Goal: Check status

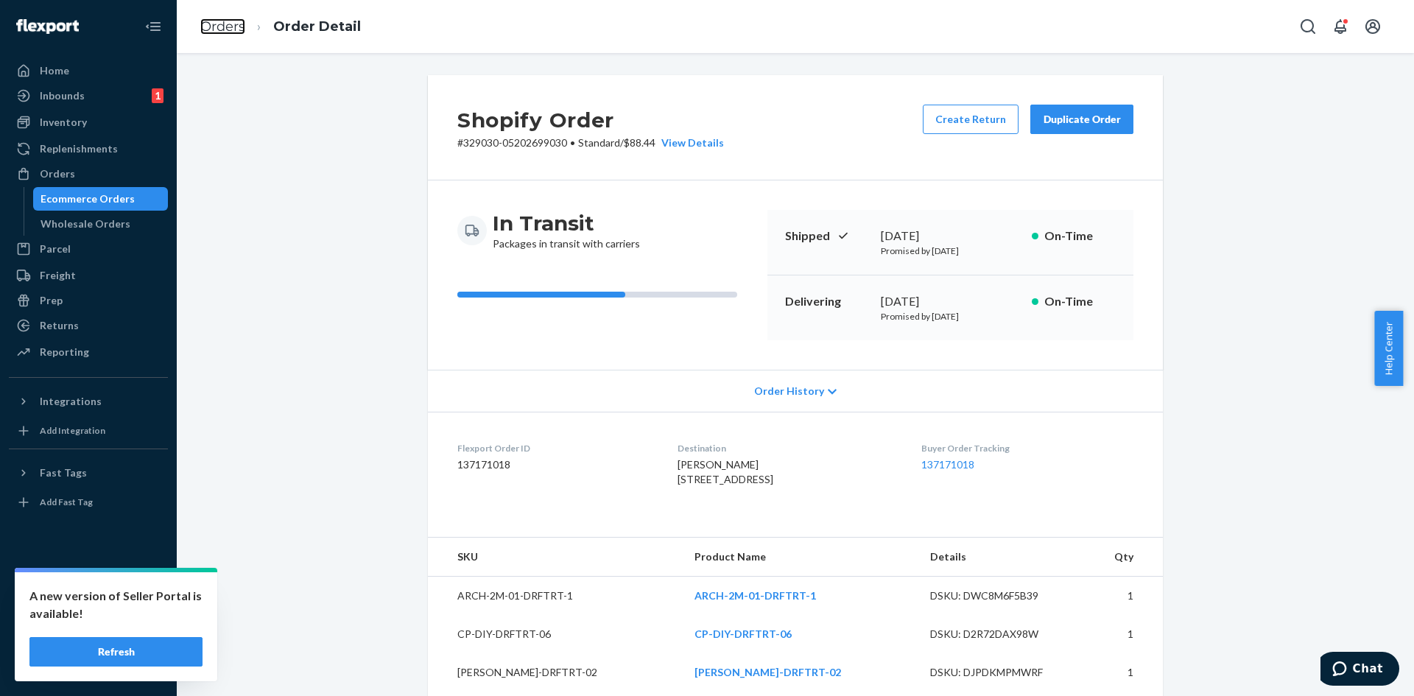
click at [230, 25] on link "Orders" at bounding box center [222, 26] width 45 height 16
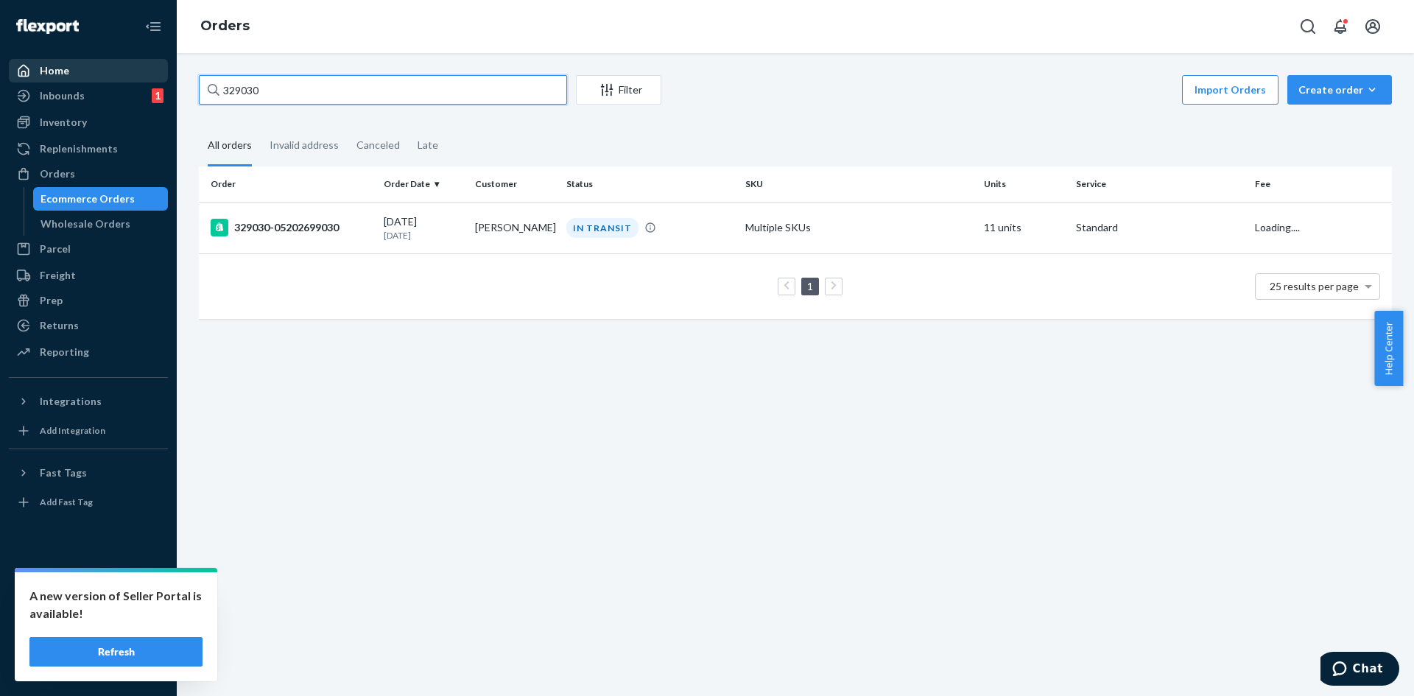
drag, startPoint x: 324, startPoint y: 82, endPoint x: 146, endPoint y: 78, distance: 178.2
click at [146, 78] on div "Home Inbounds 1 Shipping Plans Problems 1 Inventory Products Replenishments Ord…" at bounding box center [707, 348] width 1414 height 696
paste input "8415"
type input "328415"
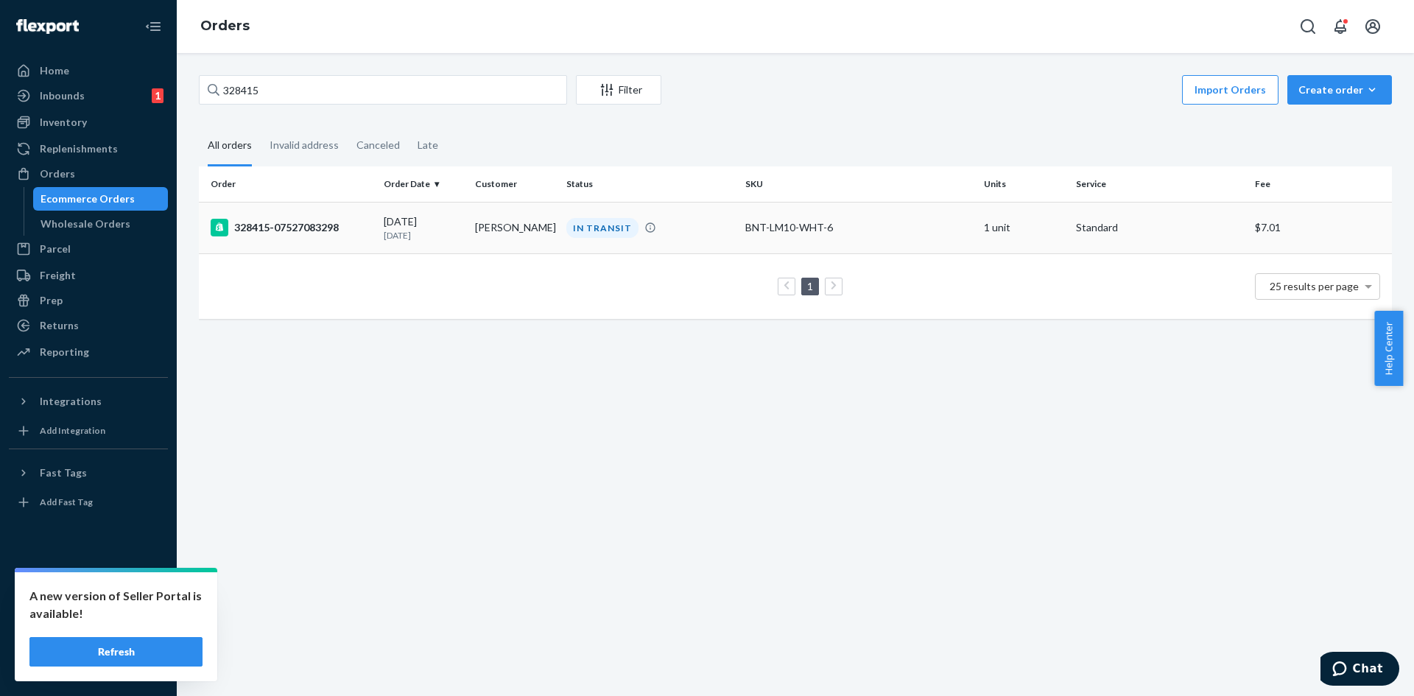
click at [484, 230] on td "[PERSON_NAME]" at bounding box center [514, 228] width 91 height 52
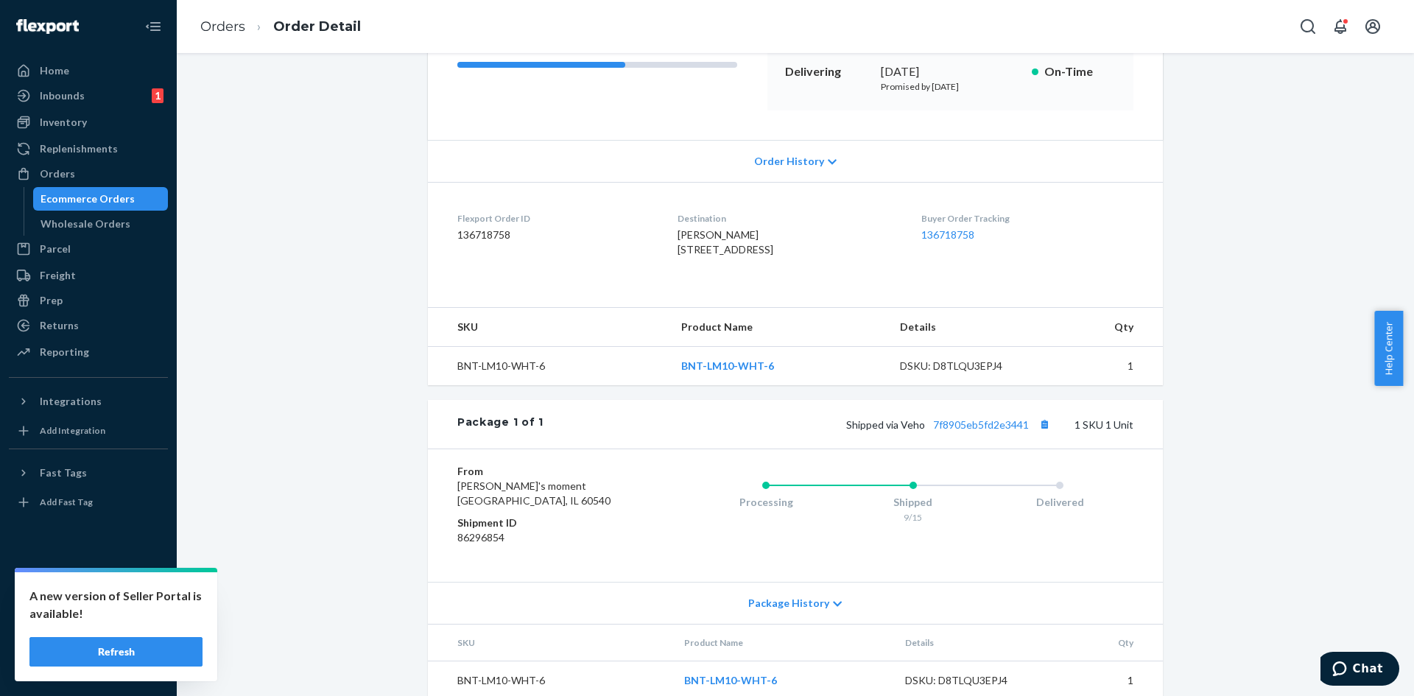
scroll to position [281, 0]
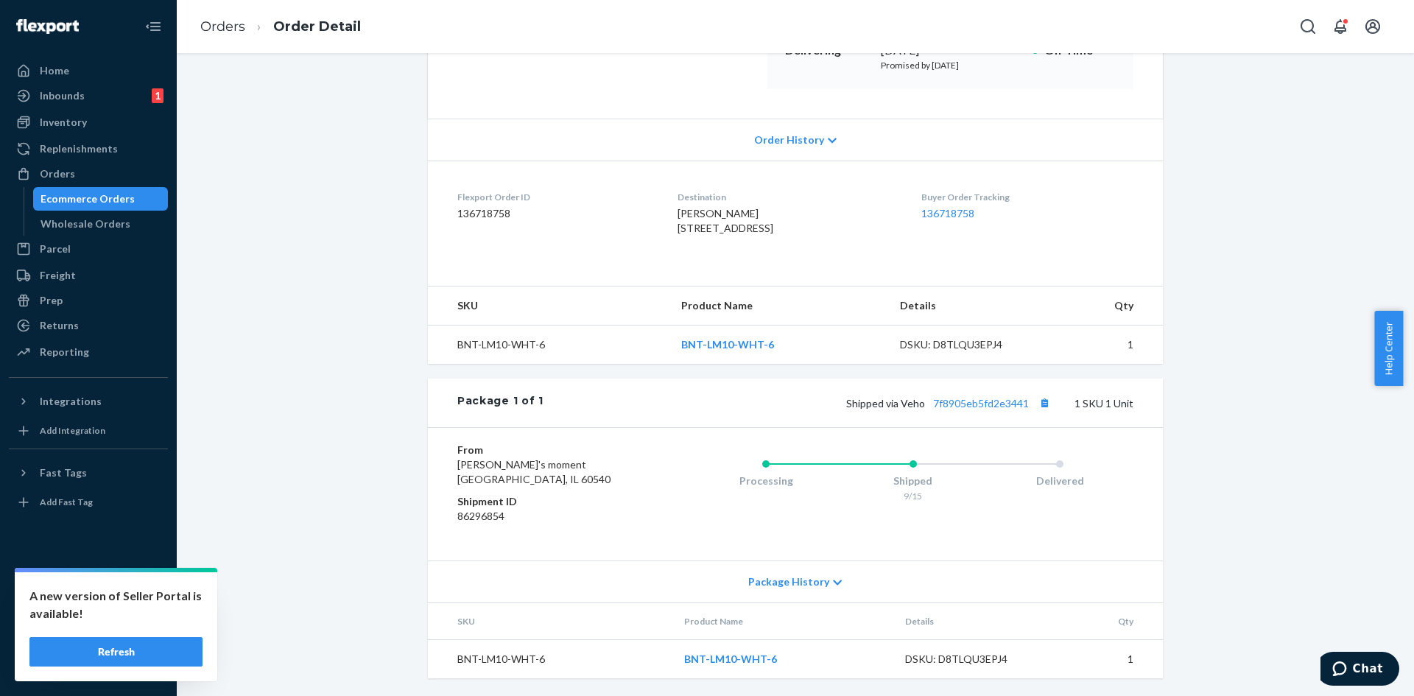
click at [956, 396] on div "Shipped via Veho 7f8905eb5fd2e3441 1 SKU 1 Unit" at bounding box center [838, 402] width 590 height 19
click at [973, 402] on link "7f8905eb5fd2e3441" at bounding box center [981, 403] width 96 height 13
